Goal: Information Seeking & Learning: Learn about a topic

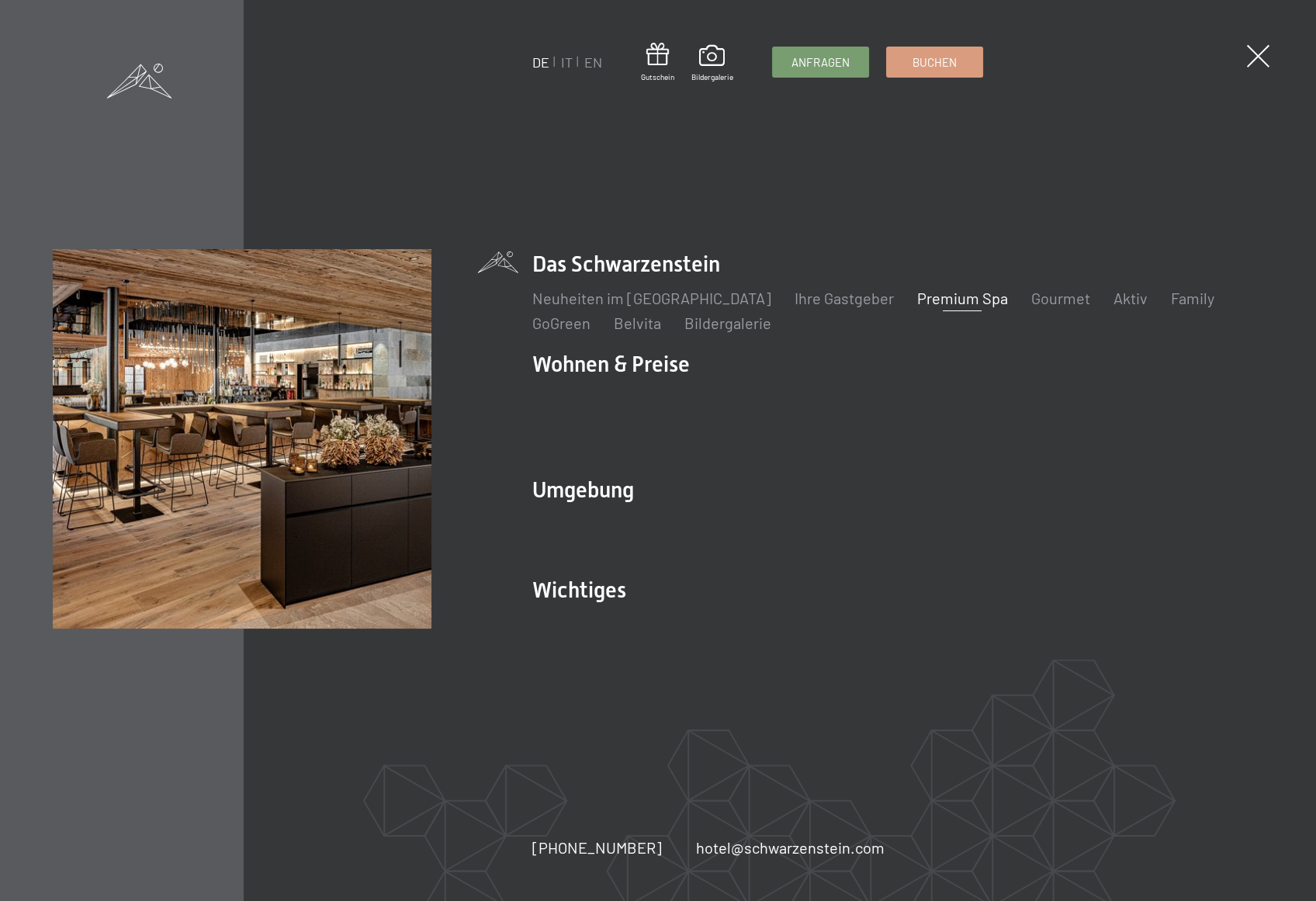
click at [917, 307] on link "Premium Spa" at bounding box center [962, 298] width 91 height 19
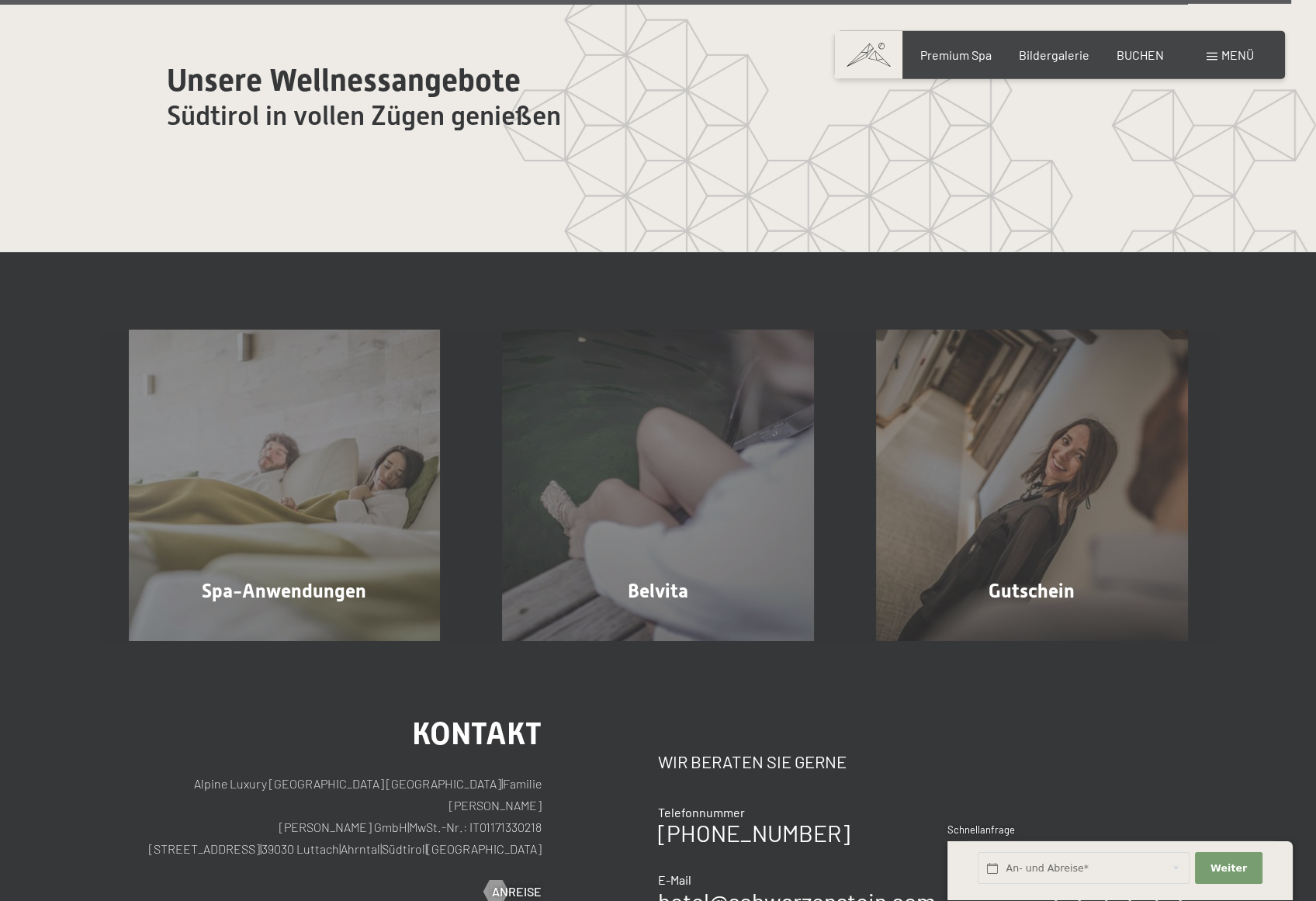
scroll to position [9818, 0]
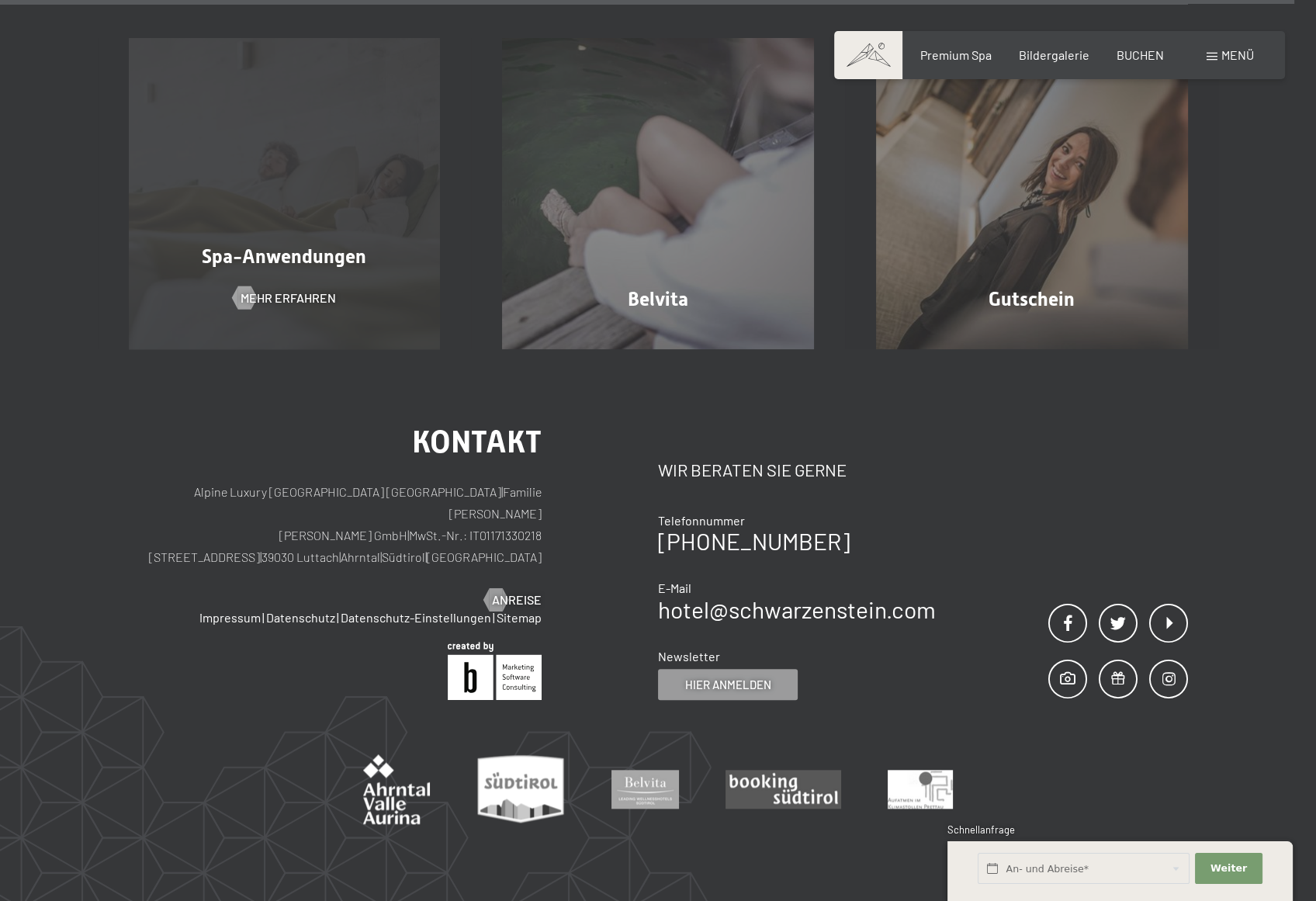
click at [346, 239] on div "Spa-Anwendungen Mehr erfahren" at bounding box center [284, 194] width 374 height 312
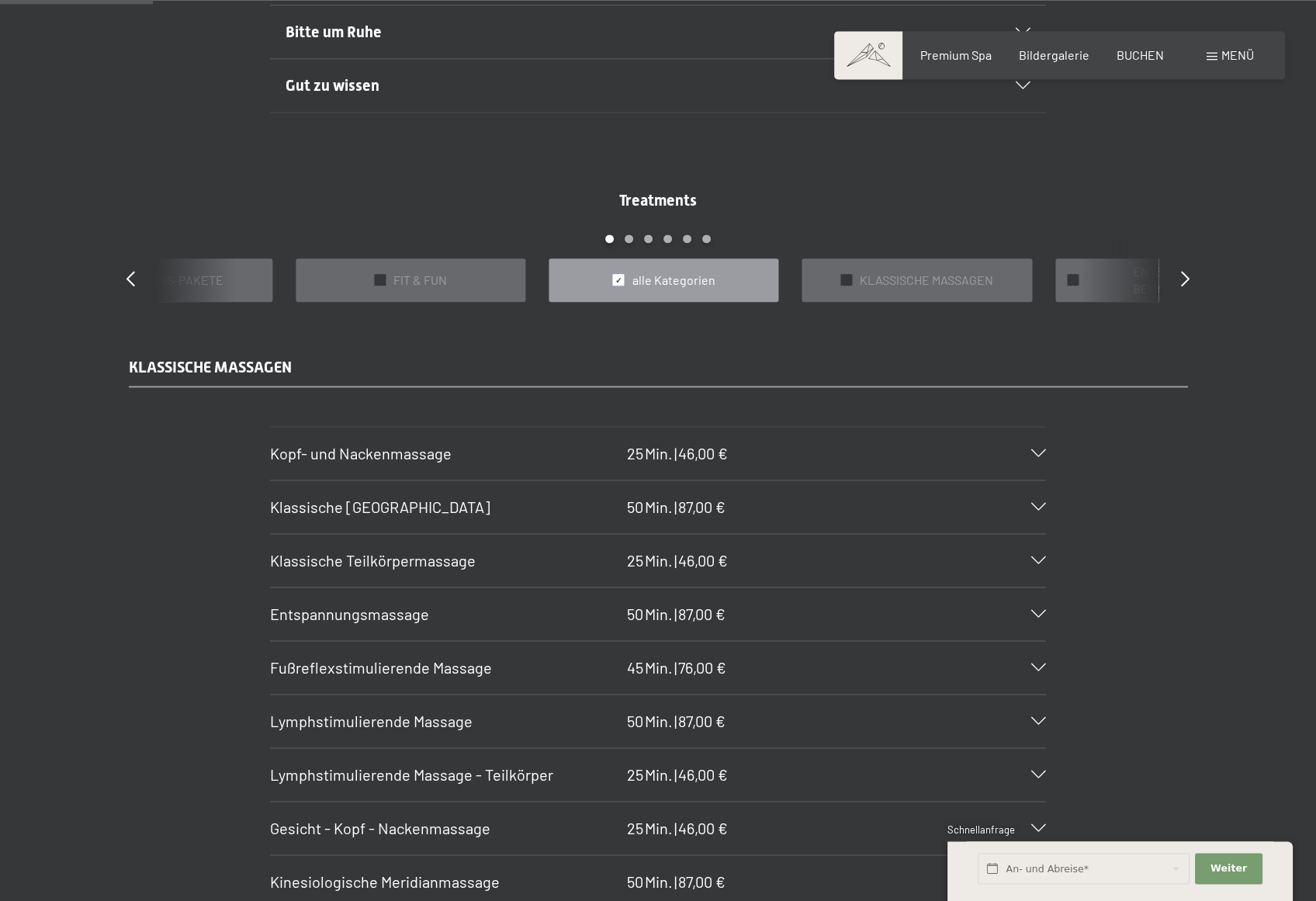
scroll to position [1422, 0]
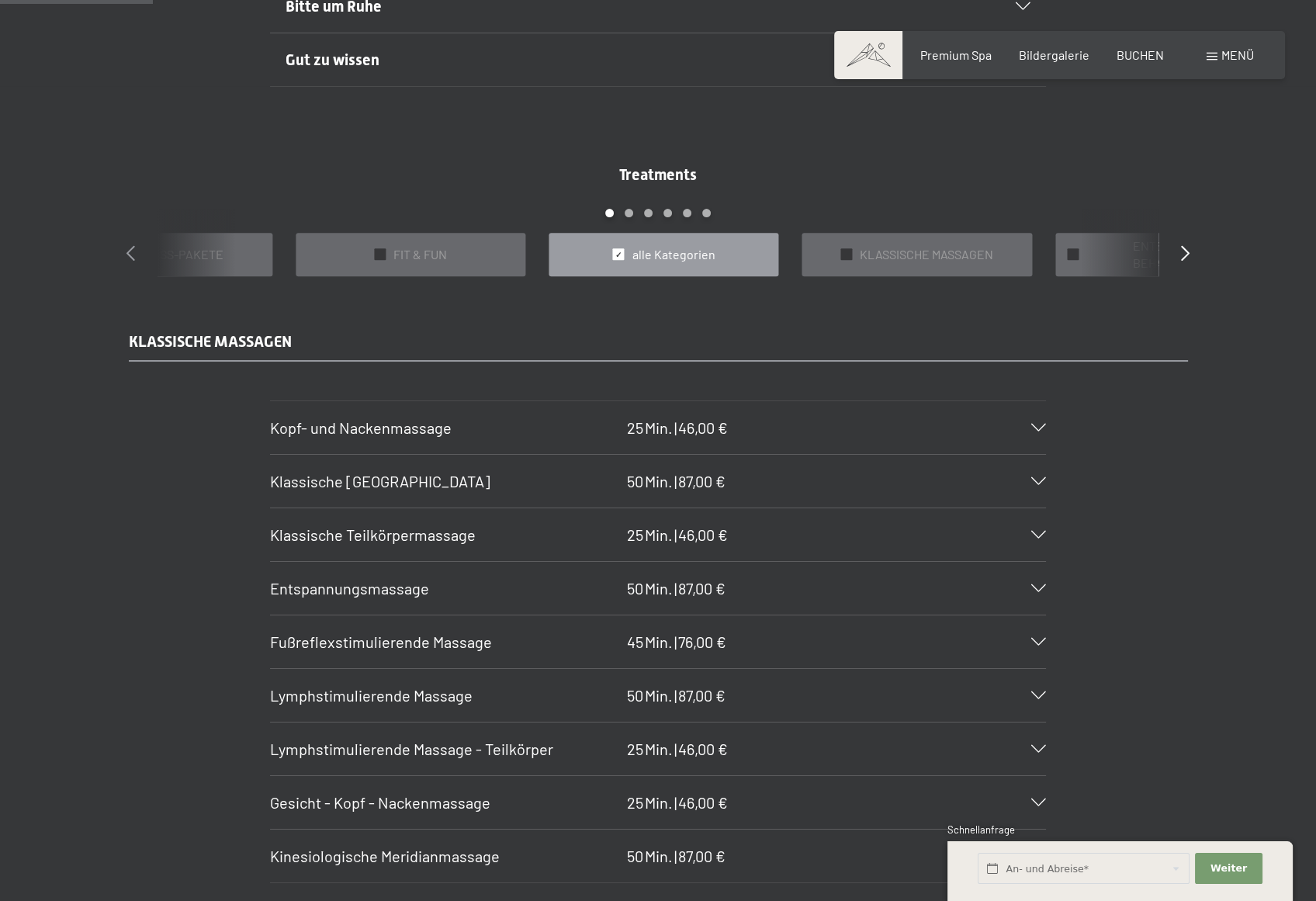
click at [134, 251] on div "Treatments slide 3 to 7 of 22 ✓ BÄDER & PACKUNGEN ✓ VORFREUDE FÜR WERDENDE MÜTT…" at bounding box center [658, 220] width 1117 height 113
click at [123, 257] on div "Treatments slide 3 to 7 of 22 ✓ BÄDER & PACKUNGEN ✓ VORFREUDE FÜR WERDENDE MÜTT…" at bounding box center [658, 220] width 1117 height 113
click at [131, 254] on icon at bounding box center [131, 253] width 8 height 15
click at [664, 257] on span "VORFREUDE FÜR WERDENDE MÜTTER" at bounding box center [673, 255] width 187 height 35
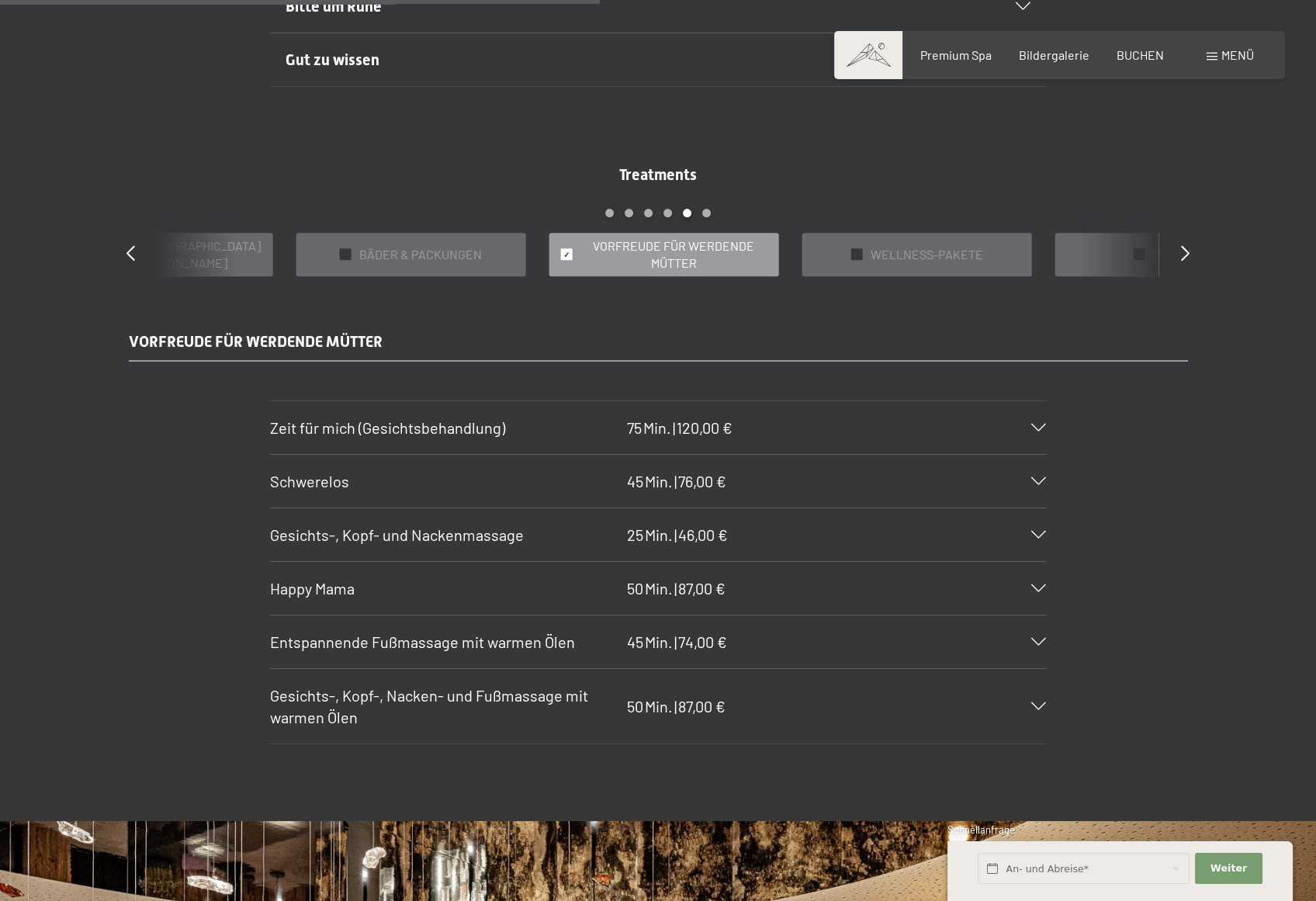
drag, startPoint x: 269, startPoint y: 421, endPoint x: 830, endPoint y: 516, distance: 569.0
click at [830, 516] on div "VORFREUDE FÜR WERDENDE MÜTTER Zeit für mich (Gesichtsbehandlung) 75 Min. | 120,…" at bounding box center [658, 537] width 1176 height 414
